Goal: Task Accomplishment & Management: Manage account settings

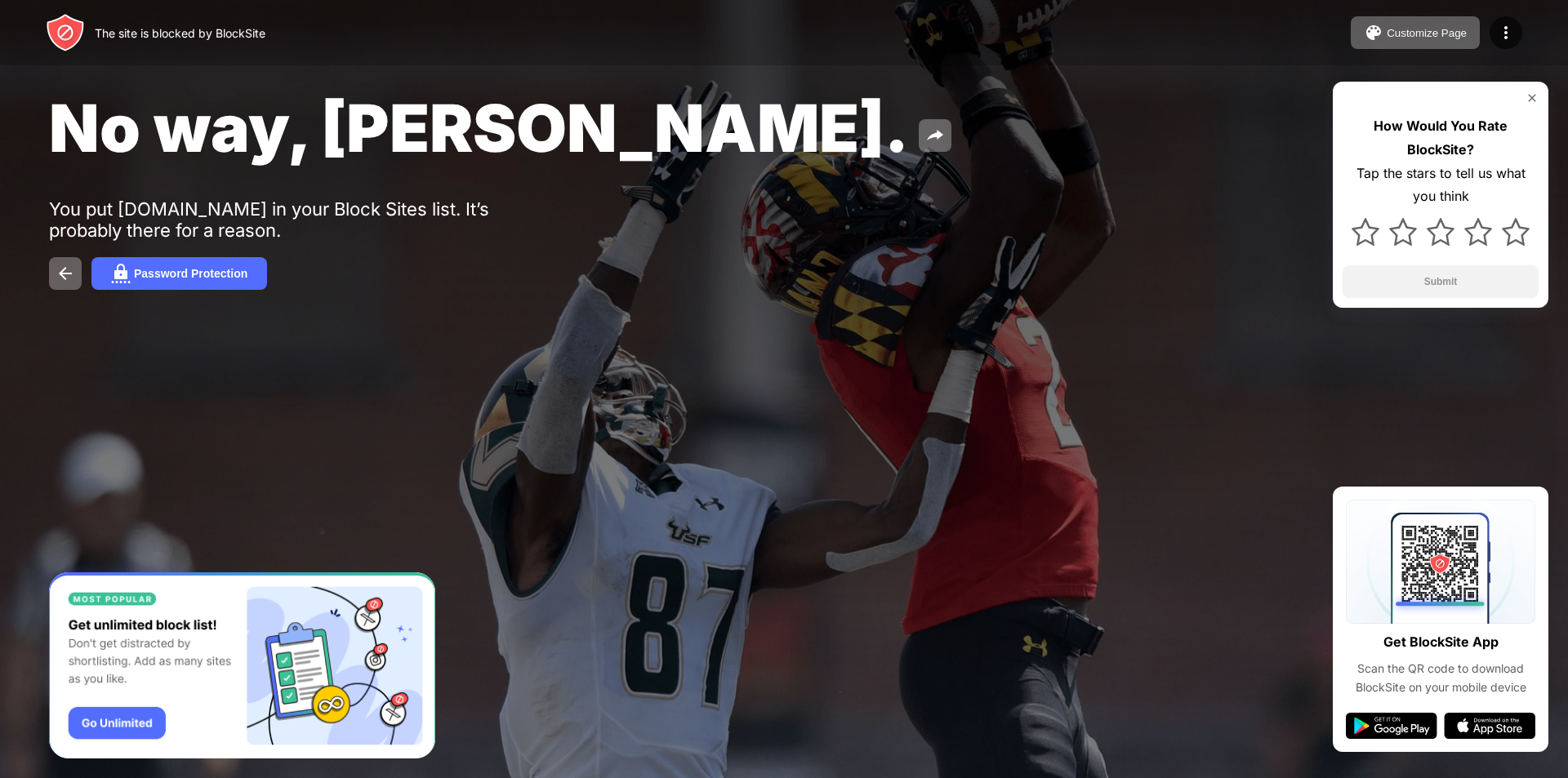
click at [1122, 207] on div "No way, Jose. You put youtube.com in your Block Sites list. It’s probably there…" at bounding box center [784, 189] width 1568 height 378
click at [834, 307] on div "No way, Jose. You put youtube.com in your Block Sites list. It’s probably there…" at bounding box center [784, 189] width 1568 height 378
click at [833, 300] on div "No way, Jose. You put youtube.com in your Block Sites list. It’s probably there…" at bounding box center [784, 189] width 1568 height 378
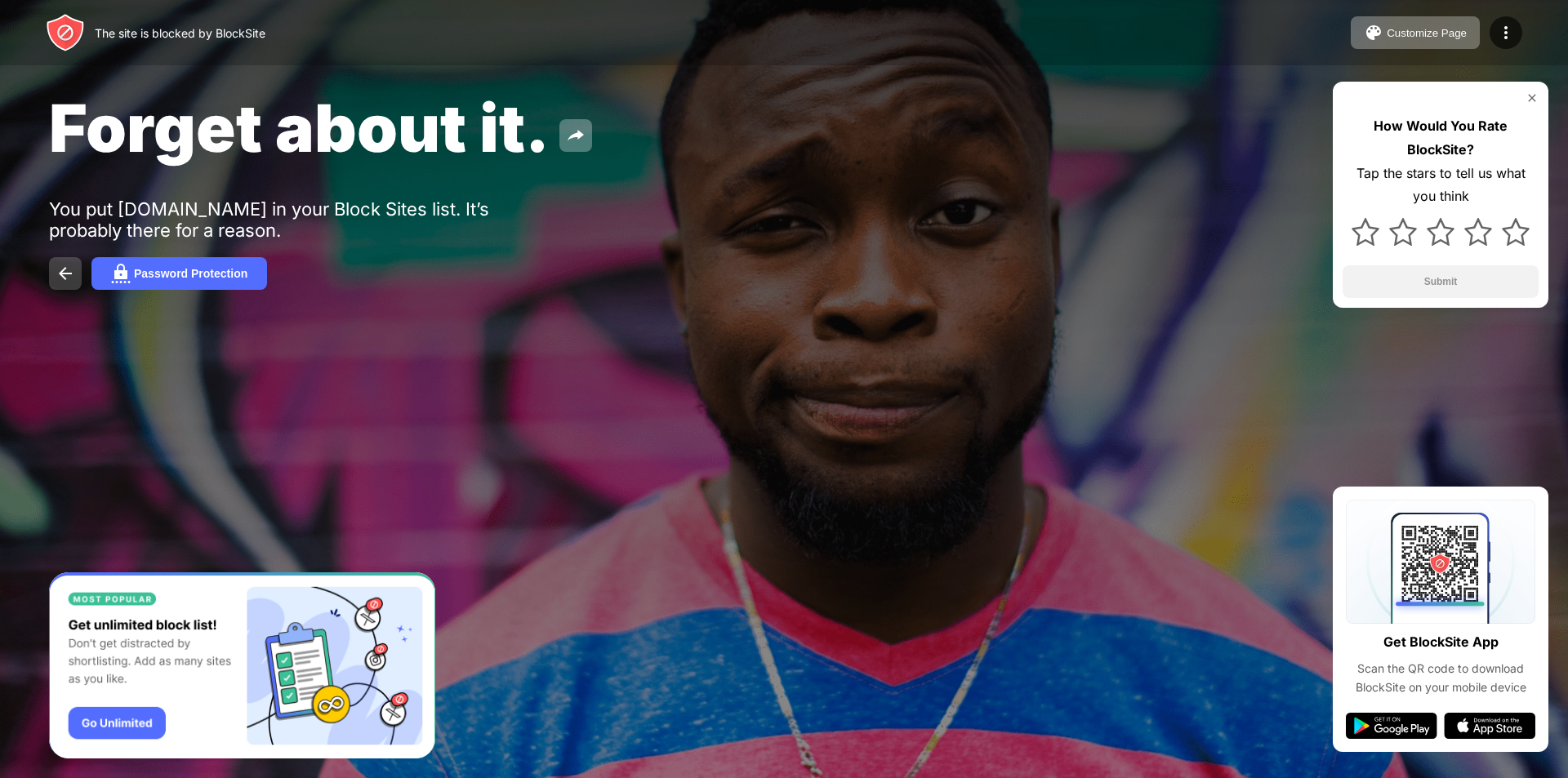
click at [63, 276] on img at bounding box center [66, 274] width 19 height 19
